Goal: Check status: Check status

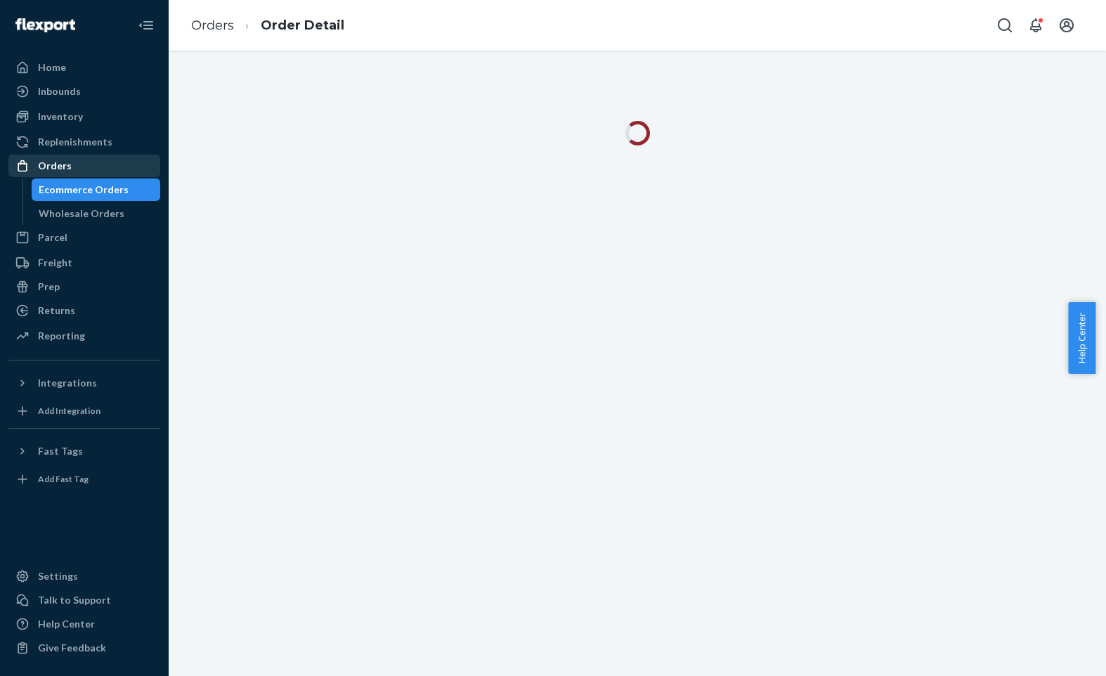
click at [38, 162] on div "Orders" at bounding box center [55, 166] width 34 height 14
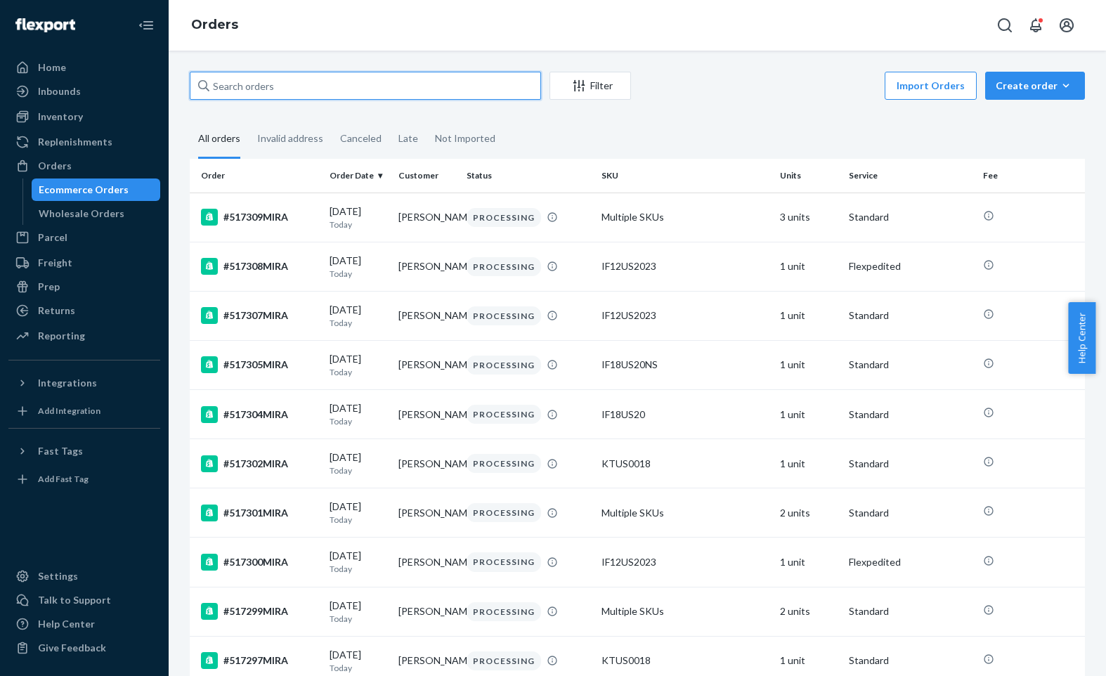
click at [403, 82] on input "text" at bounding box center [365, 86] width 351 height 28
paste input "501063MIRA"
type input "501063MIRA"
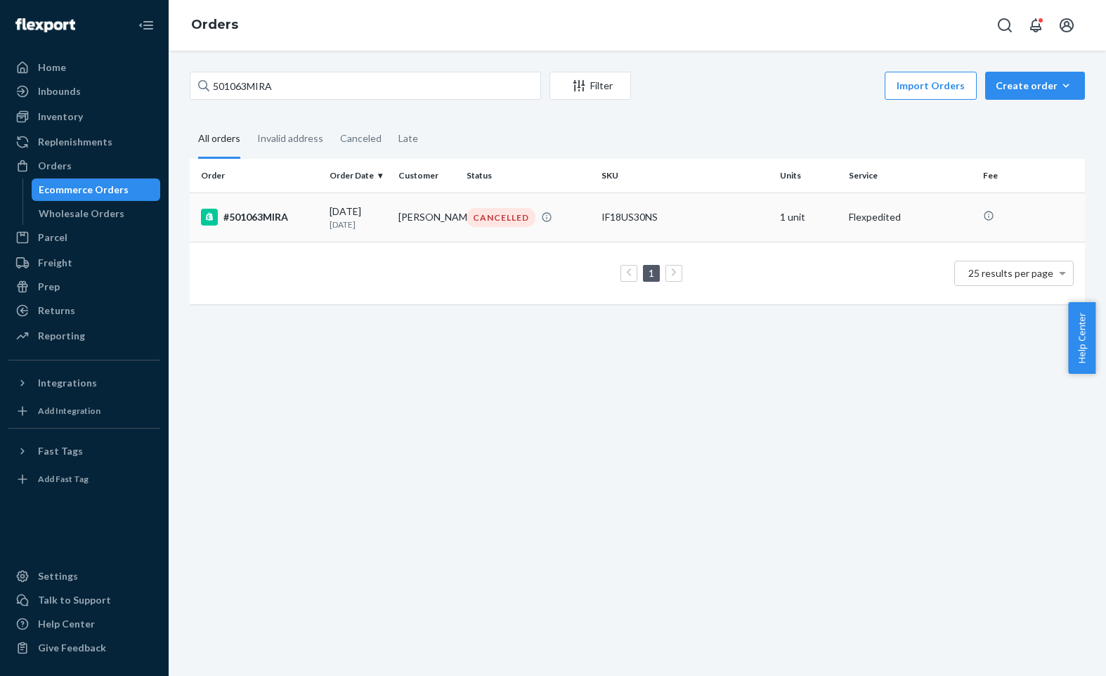
click at [283, 212] on div "#501063MIRA" at bounding box center [259, 217] width 117 height 17
